Goal: Task Accomplishment & Management: Use online tool/utility

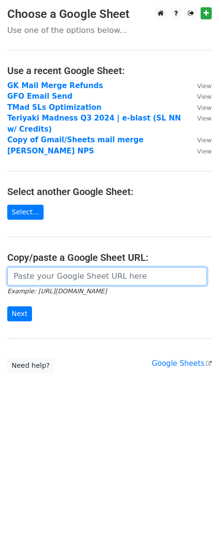
click at [55, 275] on input "url" at bounding box center [106, 276] width 199 height 18
paste input "https://docs.google.com/spreadsheets/d/14Yxpx7io844wcdkKlxmi7jX6piBYAbftamDffRA…"
type input "https://docs.google.com/spreadsheets/d/14Yxpx7io844wcdkKlxmi7jX6piBYAbftamDffRA…"
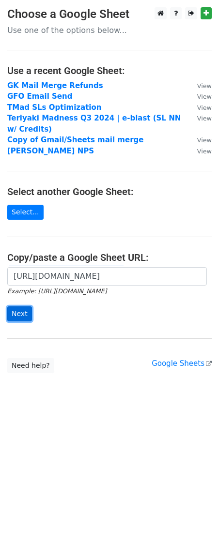
click at [22, 316] on input "Next" at bounding box center [19, 313] width 25 height 15
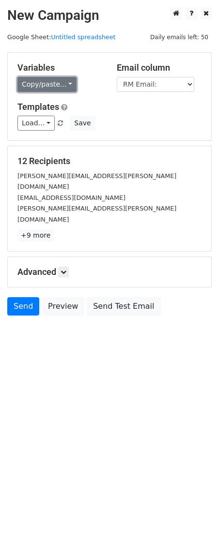
click at [62, 87] on link "Copy/paste..." at bounding box center [46, 84] width 59 height 15
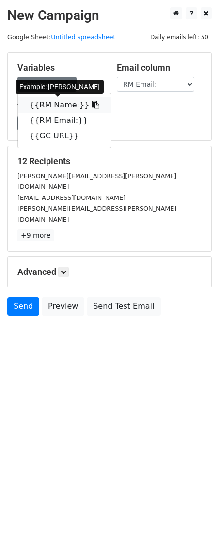
click at [92, 104] on icon at bounding box center [96, 105] width 8 height 8
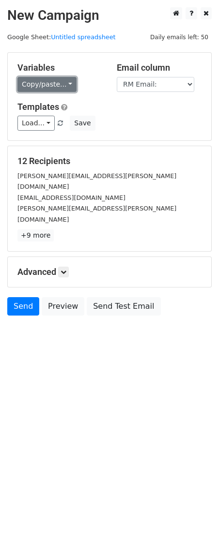
click at [61, 86] on link "Copy/paste..." at bounding box center [46, 84] width 59 height 15
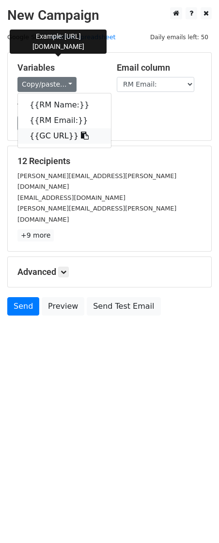
click at [58, 134] on link "{{GC URL}}" at bounding box center [64, 135] width 93 height 15
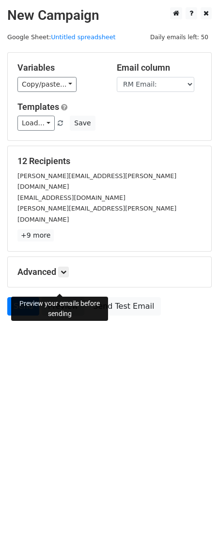
click at [63, 297] on link "Preview" at bounding box center [63, 306] width 43 height 18
click at [66, 269] on icon at bounding box center [64, 272] width 6 height 6
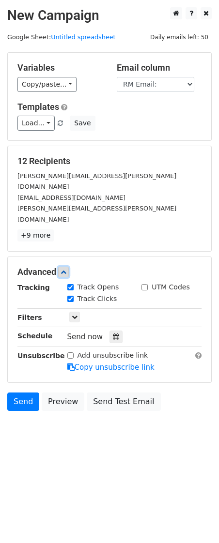
click at [66, 269] on icon at bounding box center [64, 272] width 6 height 6
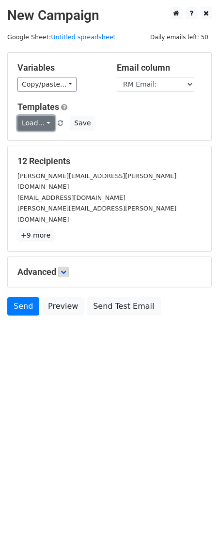
click at [35, 122] on link "Load..." at bounding box center [35, 123] width 37 height 15
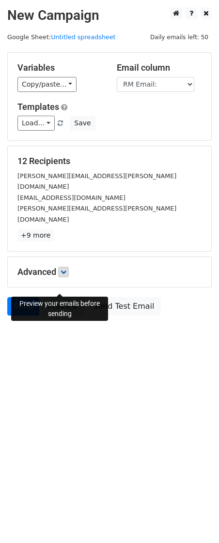
click at [65, 297] on link "Preview" at bounding box center [63, 306] width 43 height 18
click at [61, 297] on link "Preview" at bounding box center [63, 306] width 43 height 18
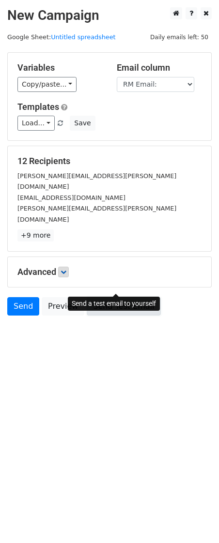
click at [116, 297] on link "Send Test Email" at bounding box center [124, 306] width 74 height 18
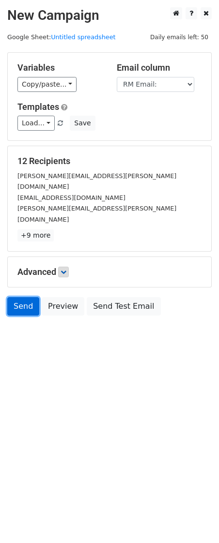
click at [29, 297] on link "Send" at bounding box center [23, 306] width 32 height 18
